Goal: Transaction & Acquisition: Purchase product/service

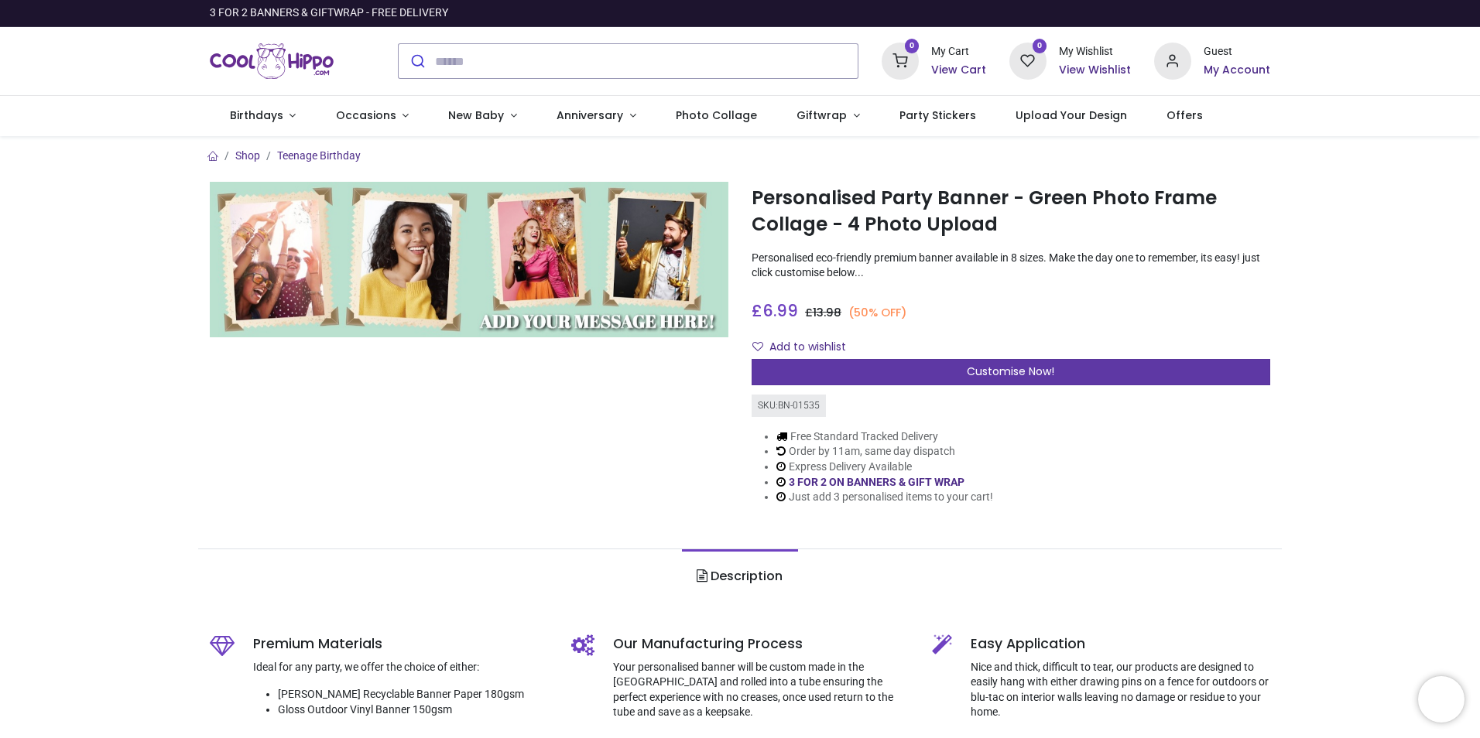
click at [824, 364] on div "Customise Now!" at bounding box center [1011, 372] width 519 height 26
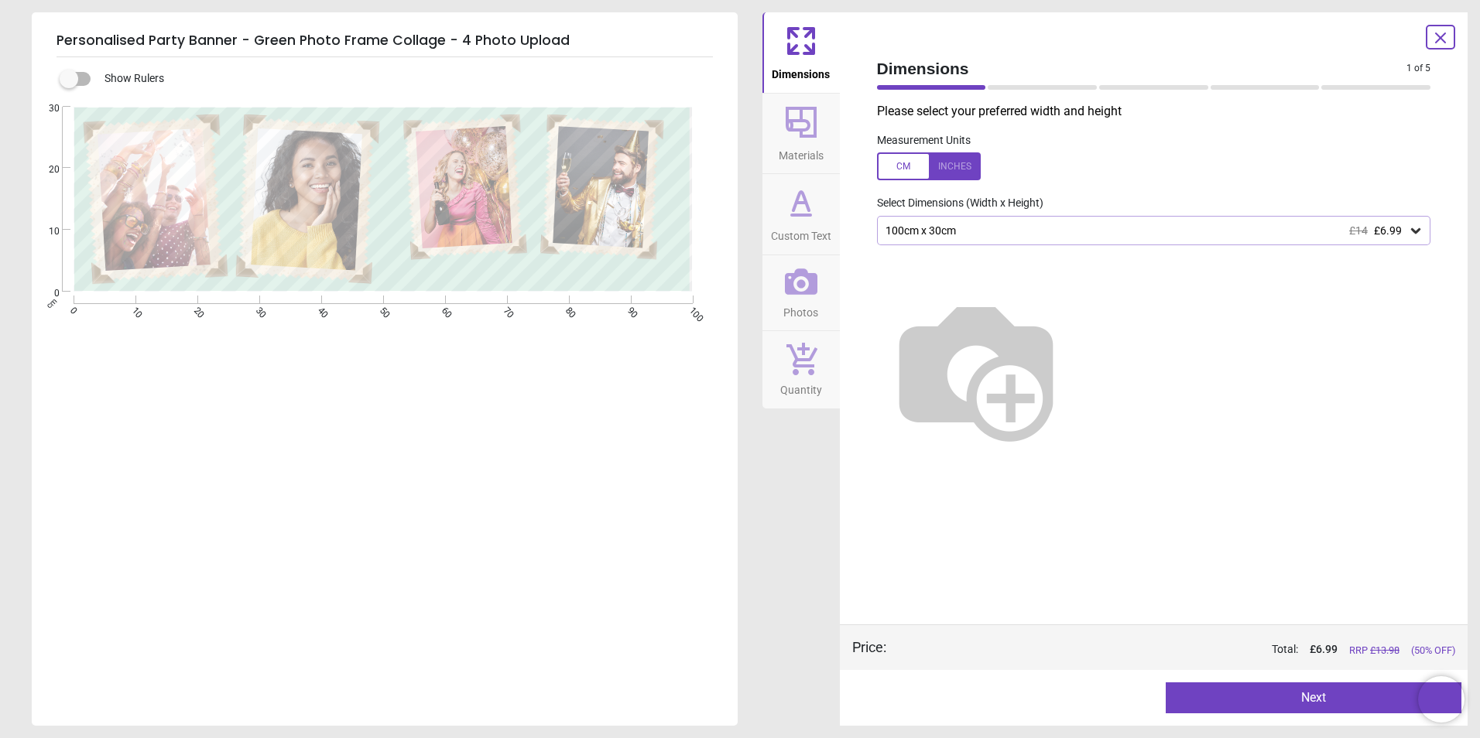
click at [1402, 228] on div "100cm x 30cm £14 £6.99" at bounding box center [1146, 230] width 525 height 13
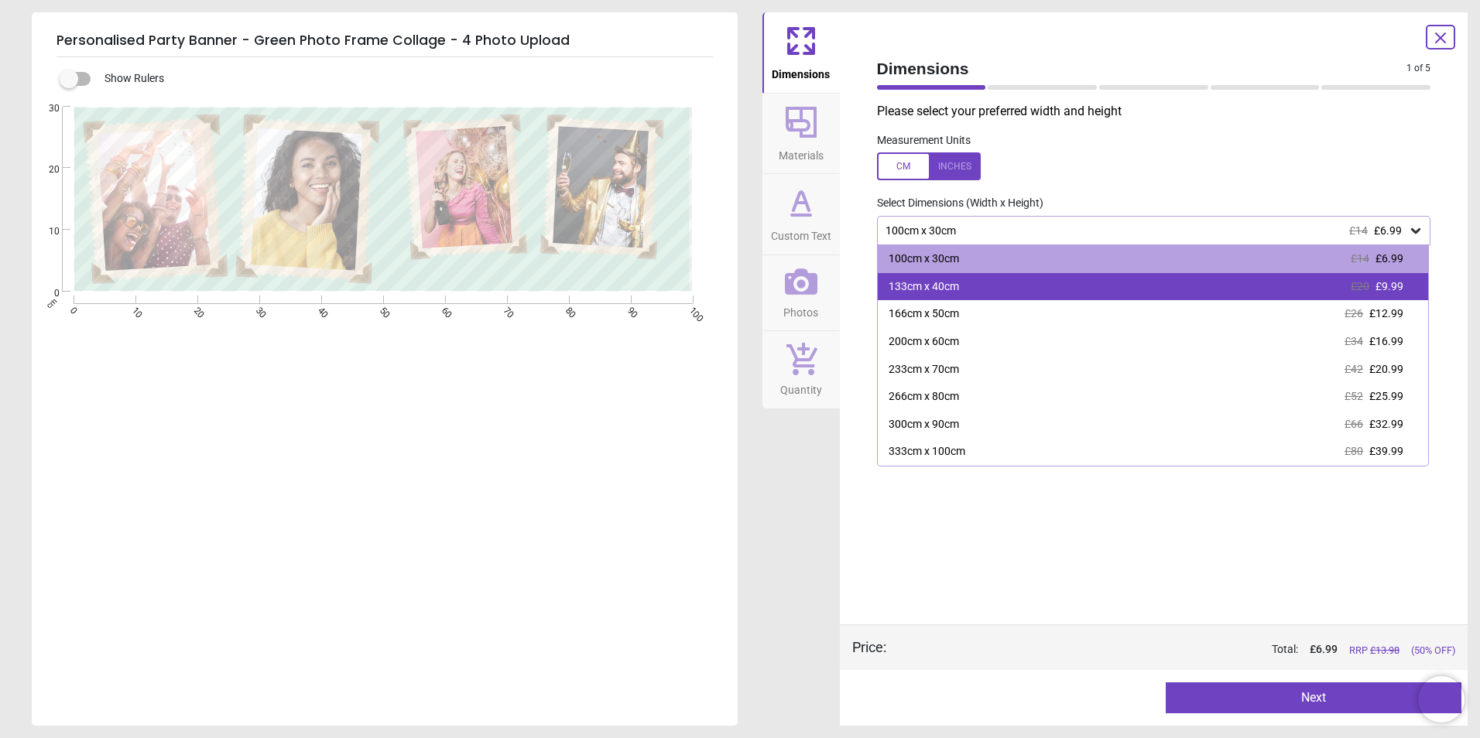
click at [1246, 284] on div "133cm x 40cm £20 £9.99" at bounding box center [1153, 287] width 551 height 28
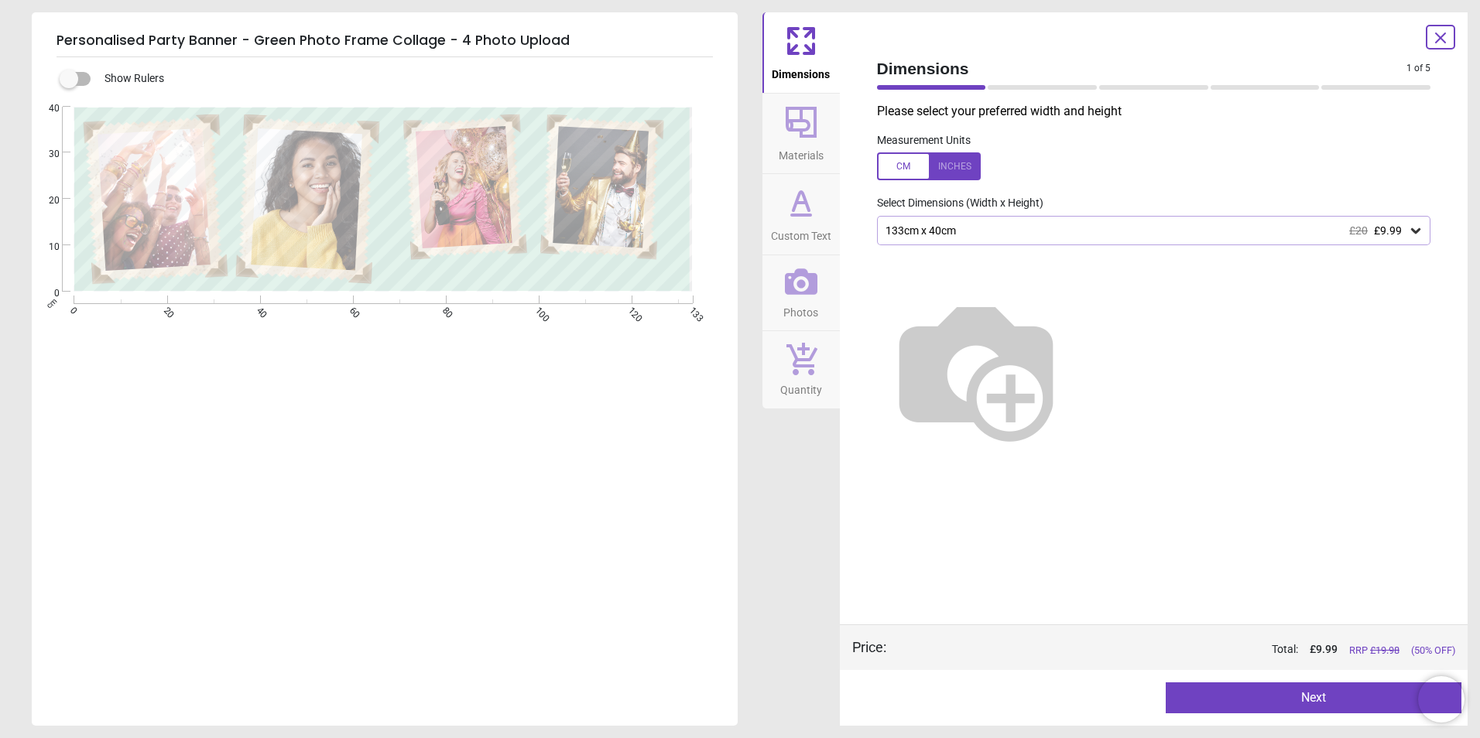
click at [1256, 706] on button "Next" at bounding box center [1314, 698] width 296 height 31
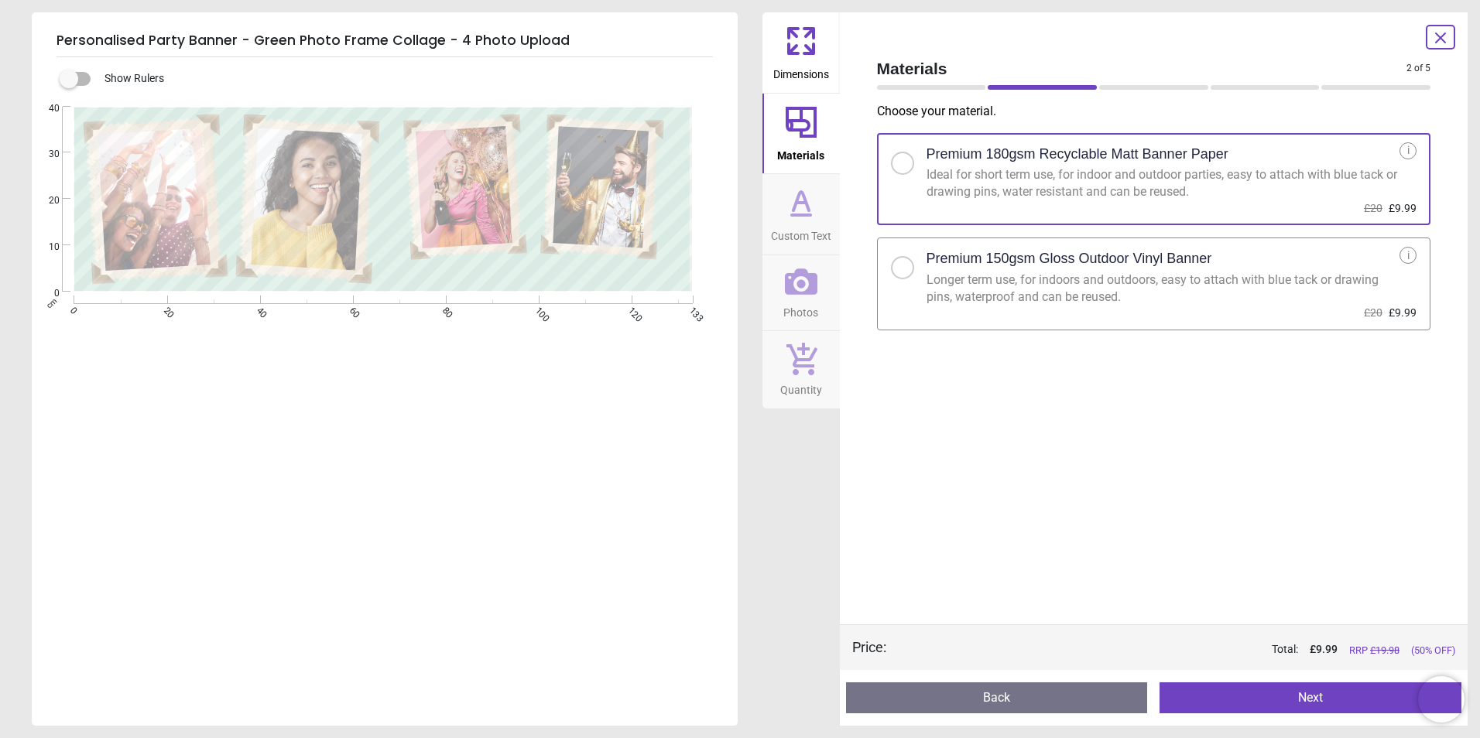
click at [1289, 693] on button "Next" at bounding box center [1311, 698] width 302 height 31
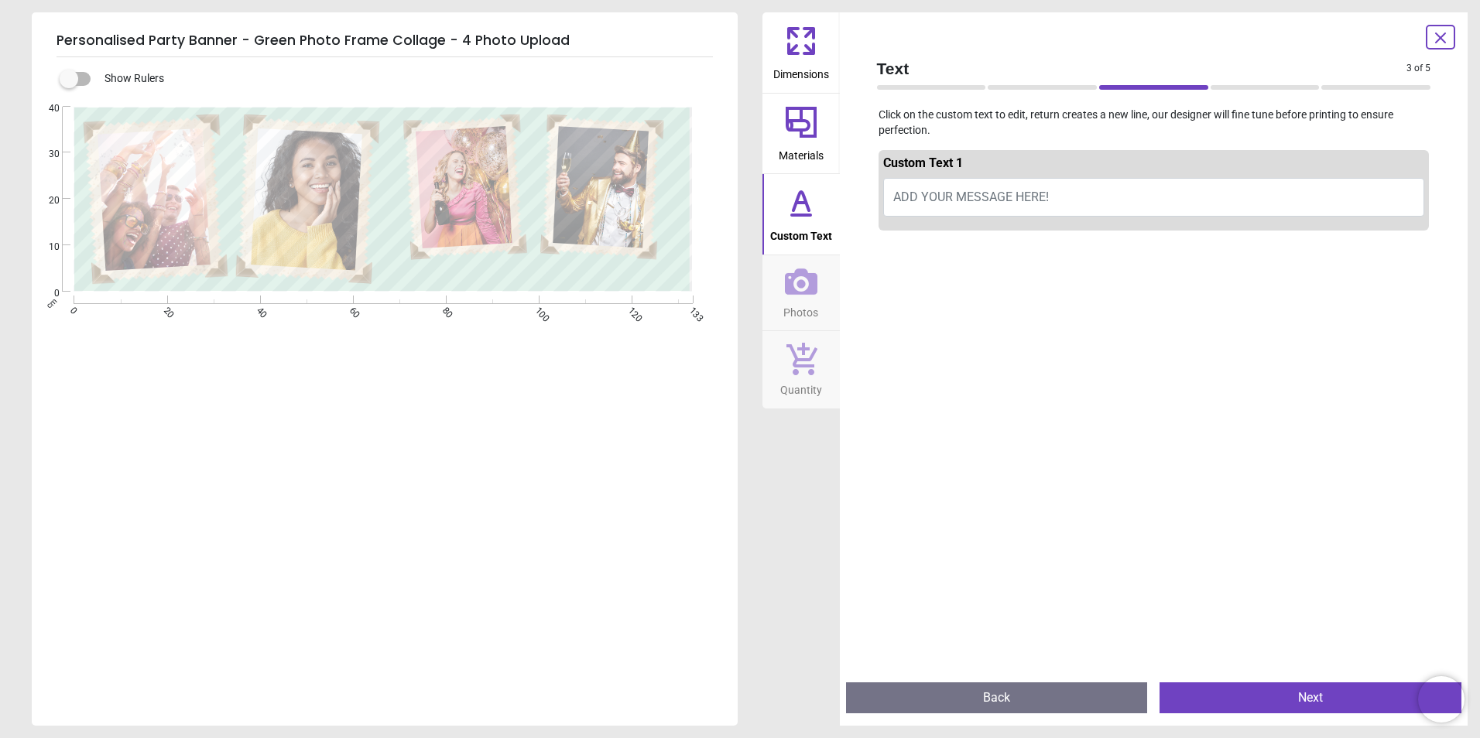
click at [938, 202] on span "ADD YOUR MESSAGE HERE!" at bounding box center [971, 197] width 156 height 15
click at [943, 194] on span "ADD YOUR MESSAGE HERE!" at bounding box center [971, 197] width 156 height 15
type textarea "**********"
click at [902, 348] on div at bounding box center [1154, 606] width 551 height 738
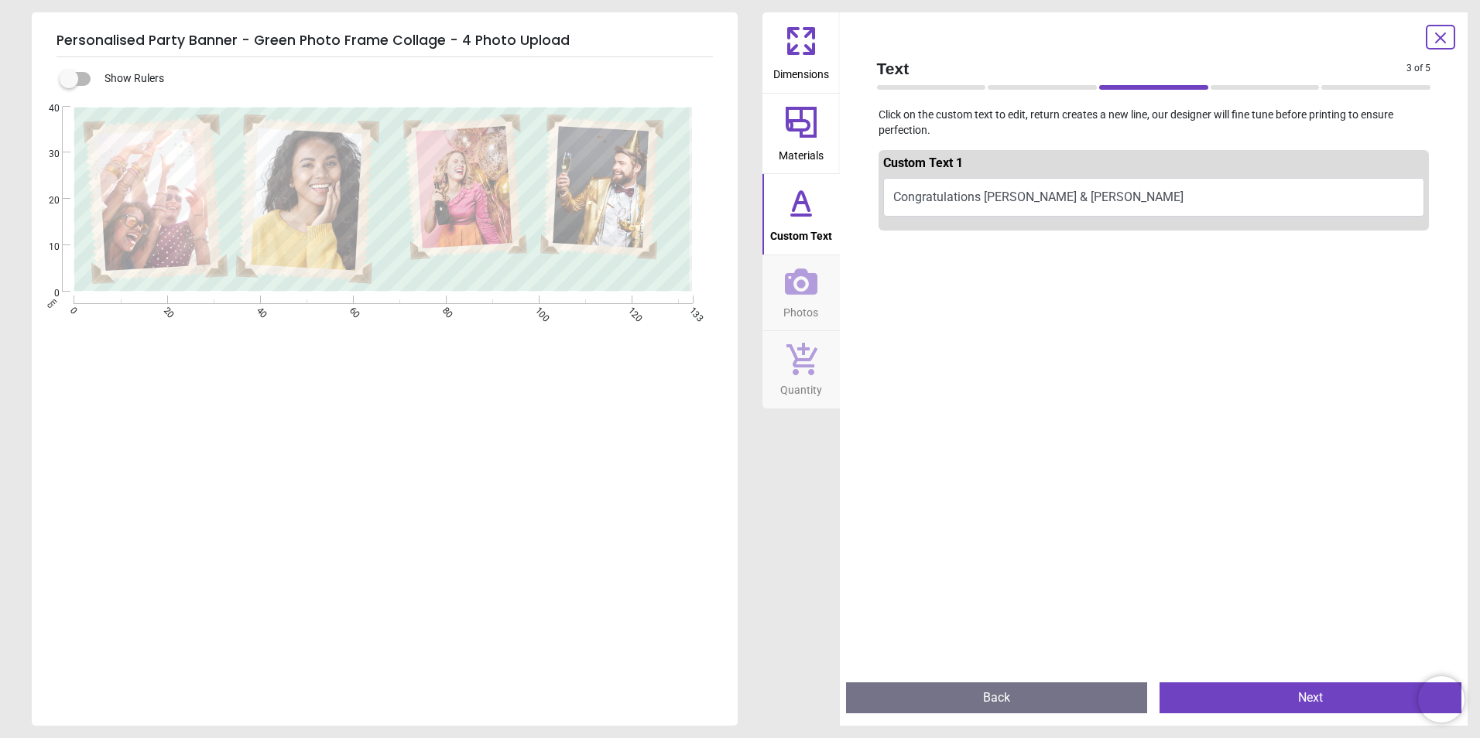
click at [803, 60] on span "Dimensions" at bounding box center [801, 71] width 56 height 23
